Goal: Check status: Check status

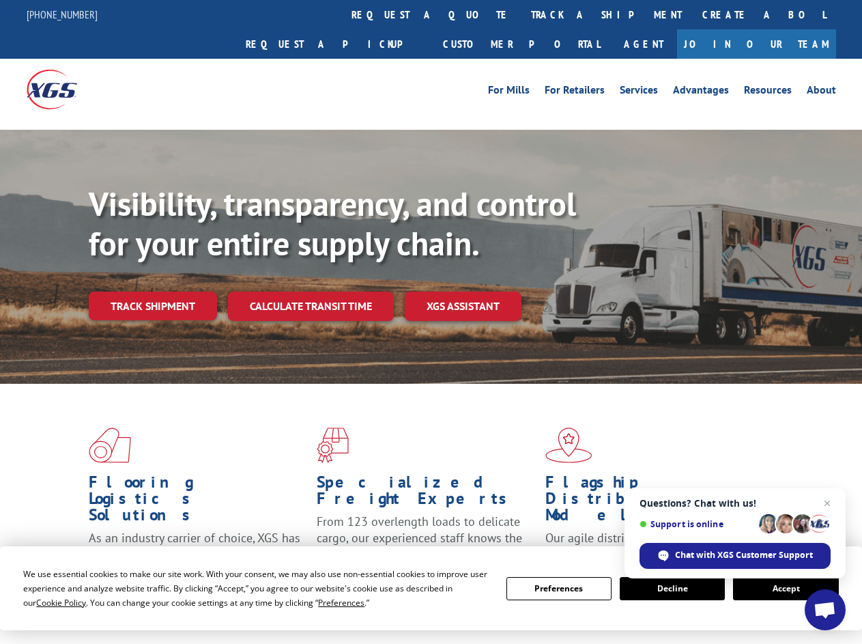
click at [431, 322] on div "Visibility, transparency, and control for your entire supply chain. Track shipm…" at bounding box center [475, 279] width 773 height 190
click at [48, 602] on span "Cookie Policy" at bounding box center [61, 603] width 50 height 12
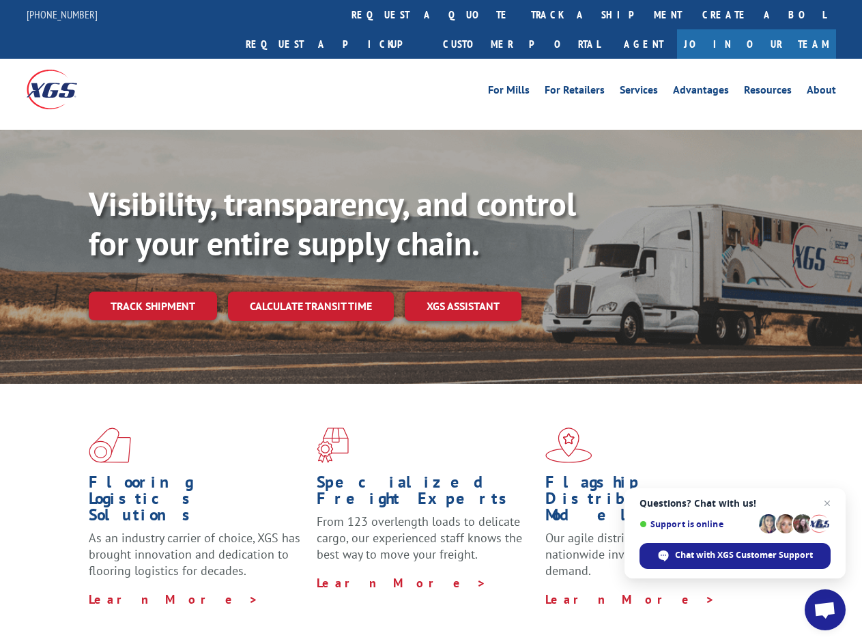
click at [328, 602] on div "Flooring Logistics Solutions As an industry carrier of choice, XGS has brought …" at bounding box center [431, 521] width 862 height 274
click at [559, 588] on div "Flooring Logistics Solutions As an industry carrier of choice, XGS has brought …" at bounding box center [431, 517] width 862 height 267
click at [672, 588] on div "Flooring Logistics Solutions As an industry carrier of choice, XGS has brought …" at bounding box center [431, 517] width 862 height 267
click at [786, 588] on div "Flooring Logistics Solutions As an industry carrier of choice, XGS has brought …" at bounding box center [431, 517] width 862 height 267
click at [431, 322] on div "Visibility, transparency, and control for your entire supply chain. Track shipm…" at bounding box center [475, 279] width 773 height 190
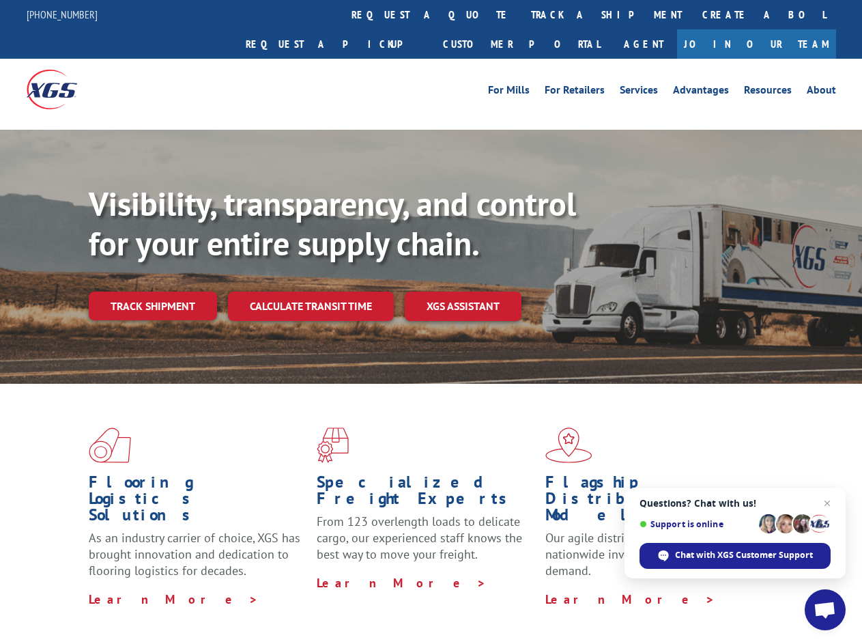
click at [521, 14] on link "track a shipment" at bounding box center [606, 14] width 171 height 29
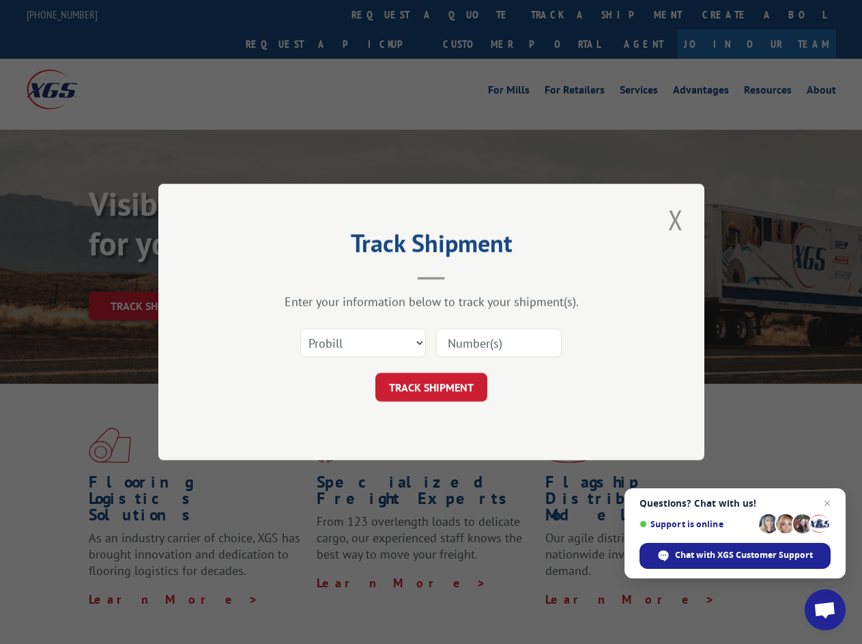
click at [476, 14] on div "Track Shipment Enter your information below to track your shipment(s). Select c…" at bounding box center [431, 322] width 862 height 644
click at [562, 14] on div "Track Shipment Enter your information below to track your shipment(s). Select c…" at bounding box center [431, 322] width 862 height 644
